Goal: Information Seeking & Learning: Find specific fact

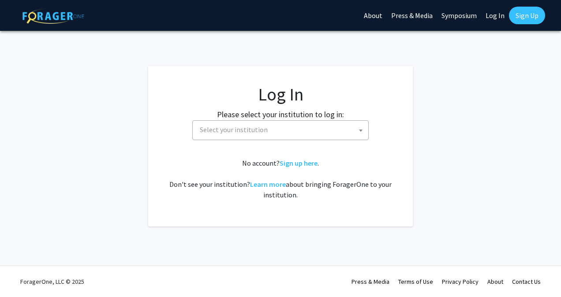
select select
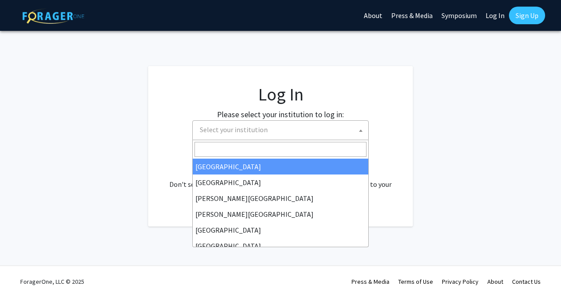
click at [309, 130] on span "Select your institution" at bounding box center [282, 130] width 172 height 18
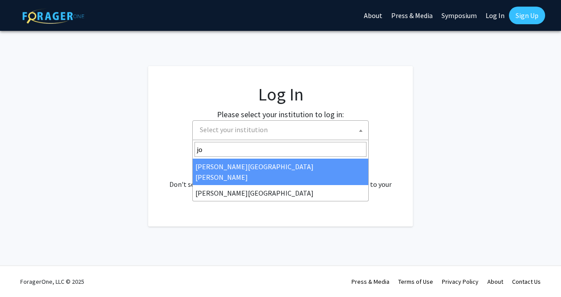
type input "joh"
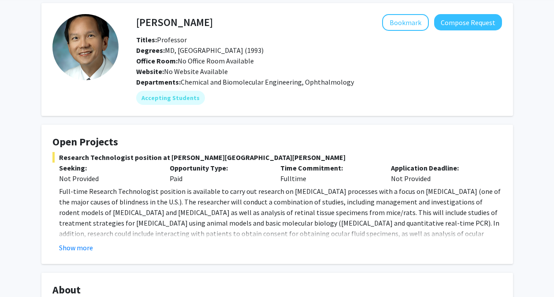
scroll to position [36, 0]
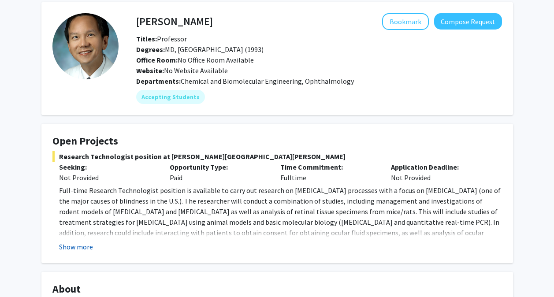
click at [71, 250] on button "Show more" at bounding box center [76, 247] width 34 height 11
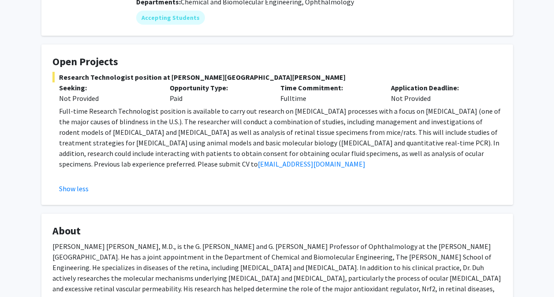
scroll to position [0, 0]
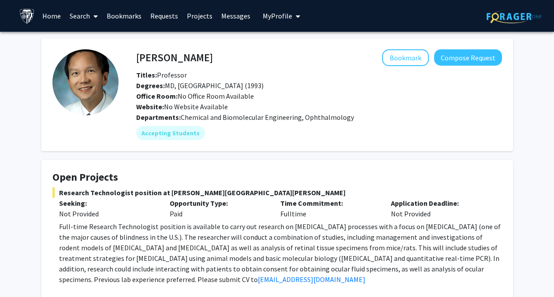
click at [133, 16] on link "Bookmarks" at bounding box center [124, 15] width 44 height 31
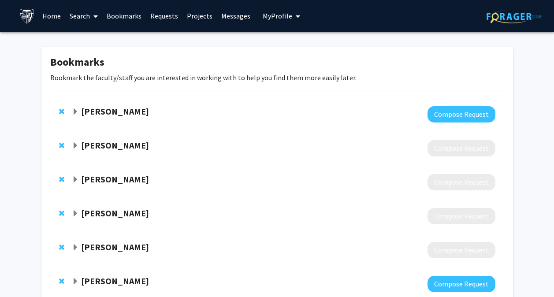
click at [76, 112] on span "Expand Thomas Donner Bookmark" at bounding box center [75, 111] width 7 height 7
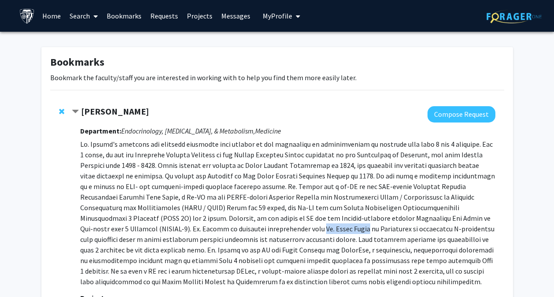
drag, startPoint x: 135, startPoint y: 229, endPoint x: 183, endPoint y: 232, distance: 48.6
click at [183, 232] on p at bounding box center [287, 213] width 415 height 148
copy p "Dr. Abdel Hamad"
click at [89, 19] on link "Search" at bounding box center [83, 15] width 37 height 31
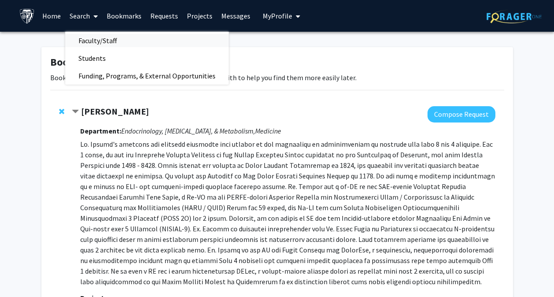
click at [99, 42] on span "Faculty/Staff" at bounding box center [97, 41] width 65 height 18
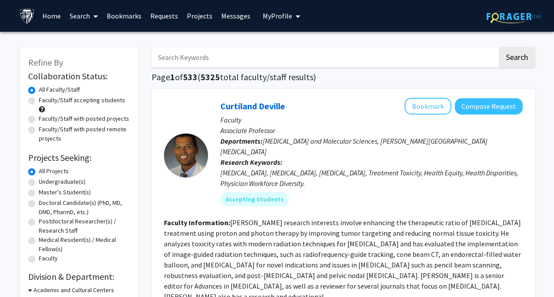
click at [184, 60] on input "Search Keywords" at bounding box center [325, 57] width 346 height 20
paste input "Dr. Abdel Hamad"
type input "Dr. Abdel Hamad"
click at [512, 63] on button "Search" at bounding box center [517, 57] width 36 height 20
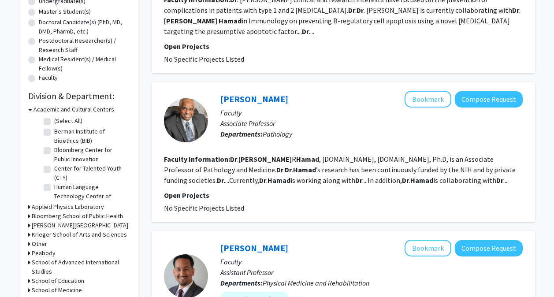
scroll to position [182, 0]
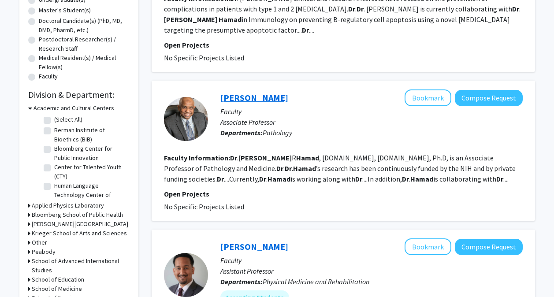
click at [258, 97] on link "Abdel Hamad" at bounding box center [254, 97] width 68 height 11
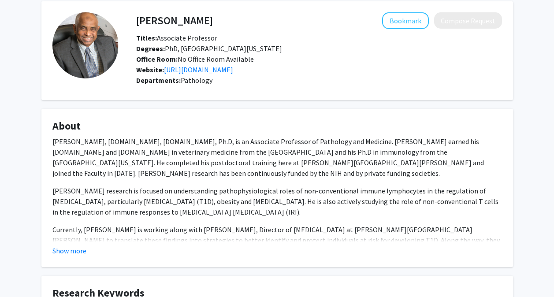
scroll to position [37, 0]
click at [78, 247] on button "Show more" at bounding box center [69, 250] width 34 height 11
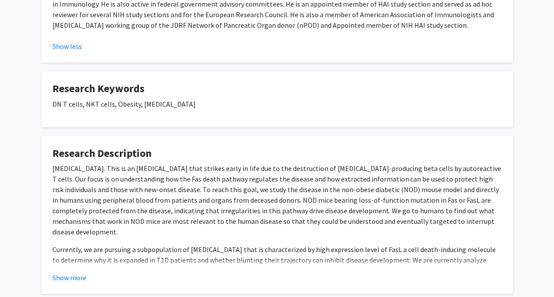
scroll to position [422, 0]
click at [79, 272] on button "Show more" at bounding box center [69, 277] width 34 height 11
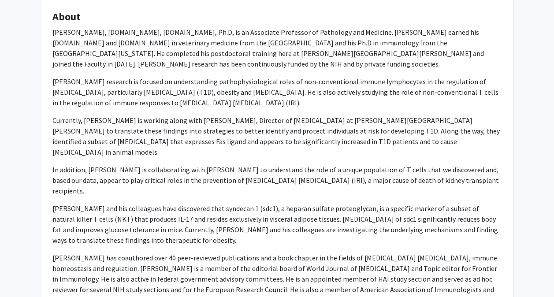
scroll to position [0, 0]
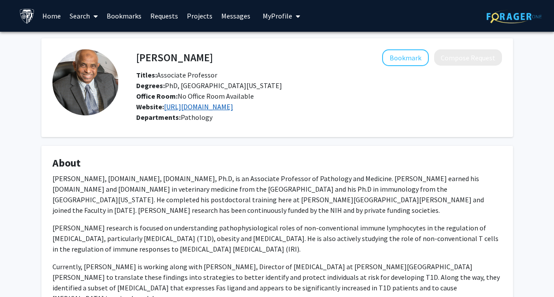
click at [233, 108] on link "https://labs.pathology.jhu.edu/hamad/" at bounding box center [198, 106] width 69 height 9
click at [117, 19] on link "Bookmarks" at bounding box center [124, 15] width 44 height 31
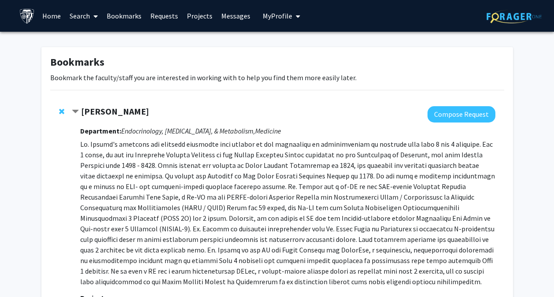
click at [103, 110] on strong "[PERSON_NAME]" at bounding box center [115, 111] width 68 height 11
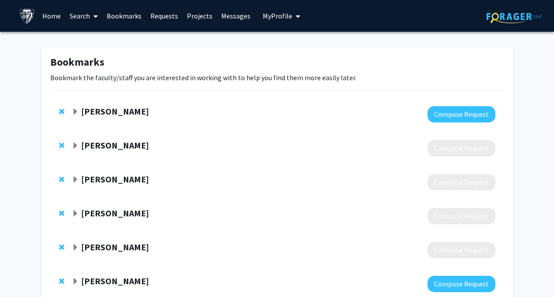
click at [102, 115] on strong "[PERSON_NAME]" at bounding box center [115, 111] width 68 height 11
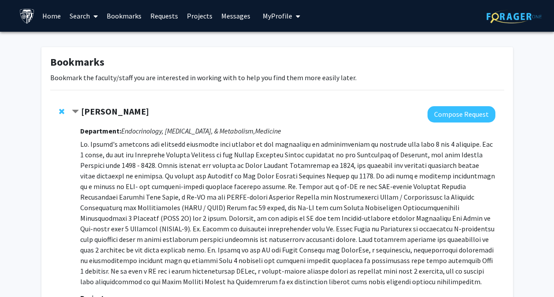
click at [102, 115] on strong "[PERSON_NAME]" at bounding box center [115, 111] width 68 height 11
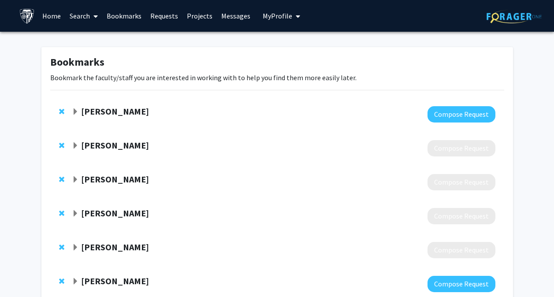
click at [102, 115] on strong "[PERSON_NAME]" at bounding box center [115, 111] width 68 height 11
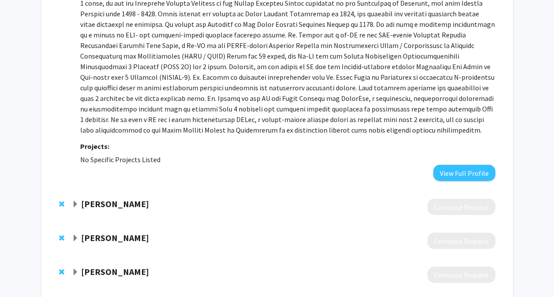
scroll to position [152, 0]
click at [454, 170] on button "View Full Profile" at bounding box center [464, 172] width 62 height 16
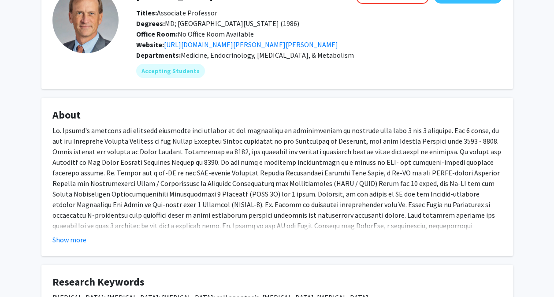
scroll to position [63, 0]
click at [78, 242] on button "Show more" at bounding box center [69, 239] width 34 height 11
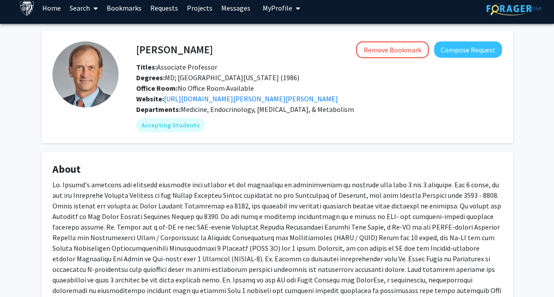
scroll to position [7, 0]
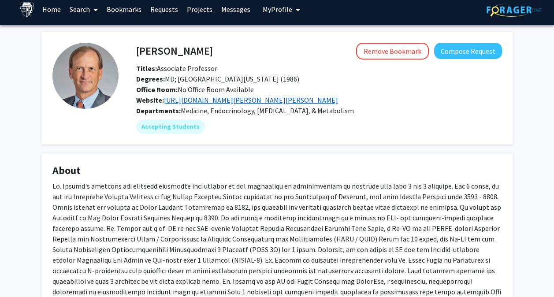
click at [256, 100] on link "[URL][DOMAIN_NAME][PERSON_NAME][PERSON_NAME]" at bounding box center [251, 100] width 174 height 9
